Goal: Task Accomplishment & Management: Use online tool/utility

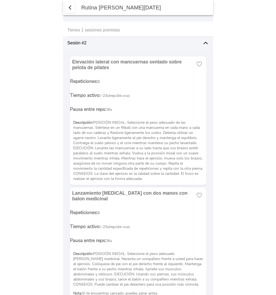
scroll to position [352, 0]
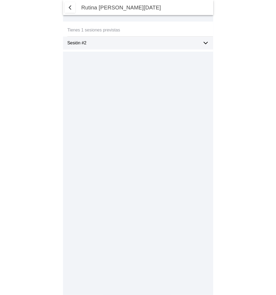
click at [204, 44] on icon at bounding box center [206, 43] width 6 height 6
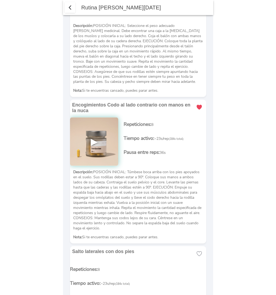
scroll to position [365, 0]
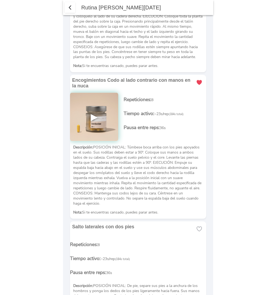
click at [95, 109] on img at bounding box center [94, 117] width 48 height 48
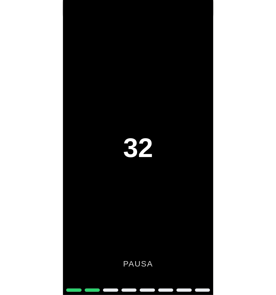
click at [98, 185] on div "32 pausa" at bounding box center [138, 147] width 150 height 295
click at [173, 122] on div "27 pausa" at bounding box center [138, 147] width 150 height 295
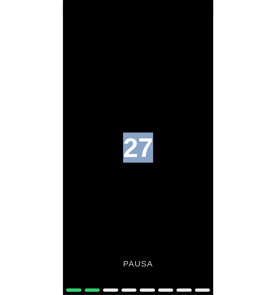
click at [173, 122] on div "27 pausa" at bounding box center [138, 147] width 150 height 295
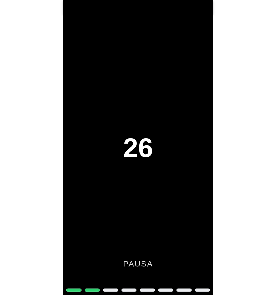
click at [143, 181] on div "26 pausa" at bounding box center [138, 147] width 150 height 295
